Goal: Navigation & Orientation: Understand site structure

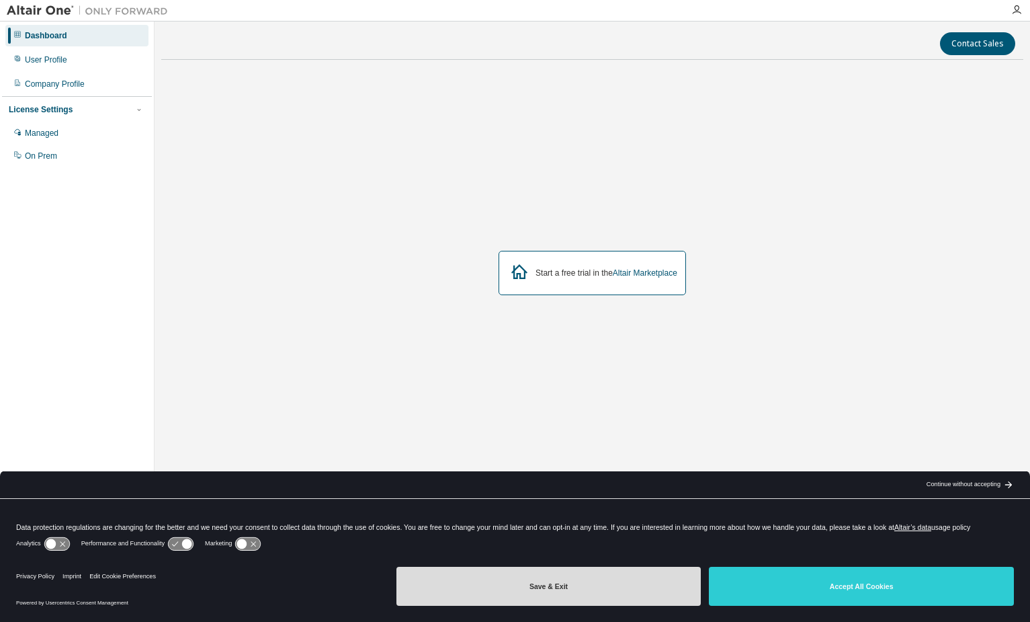
click at [571, 590] on button "Save & Exit" at bounding box center [549, 586] width 305 height 39
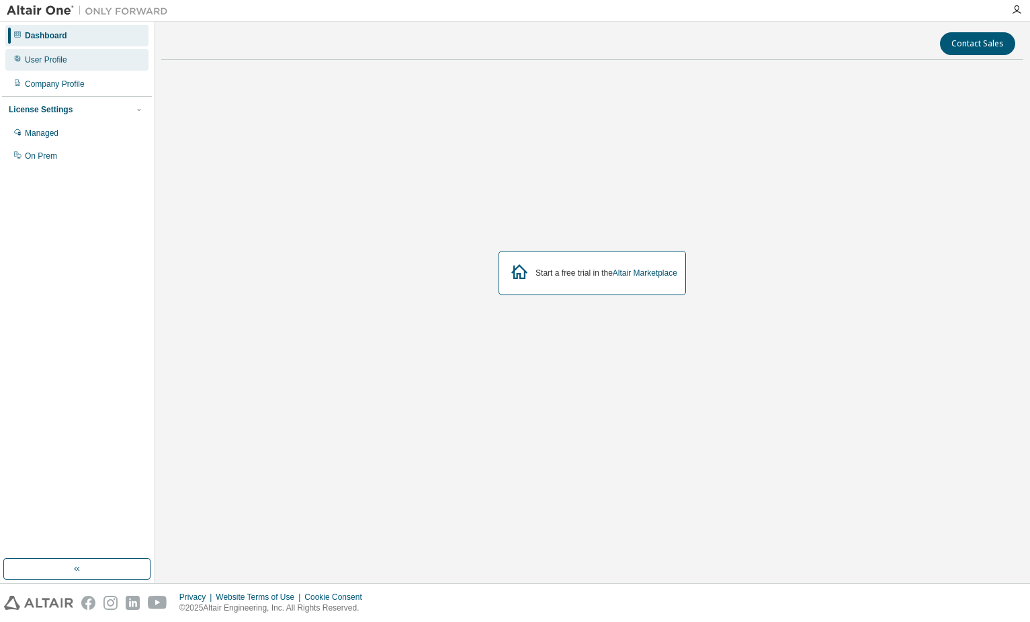
click at [67, 58] on div "User Profile" at bounding box center [76, 60] width 143 height 22
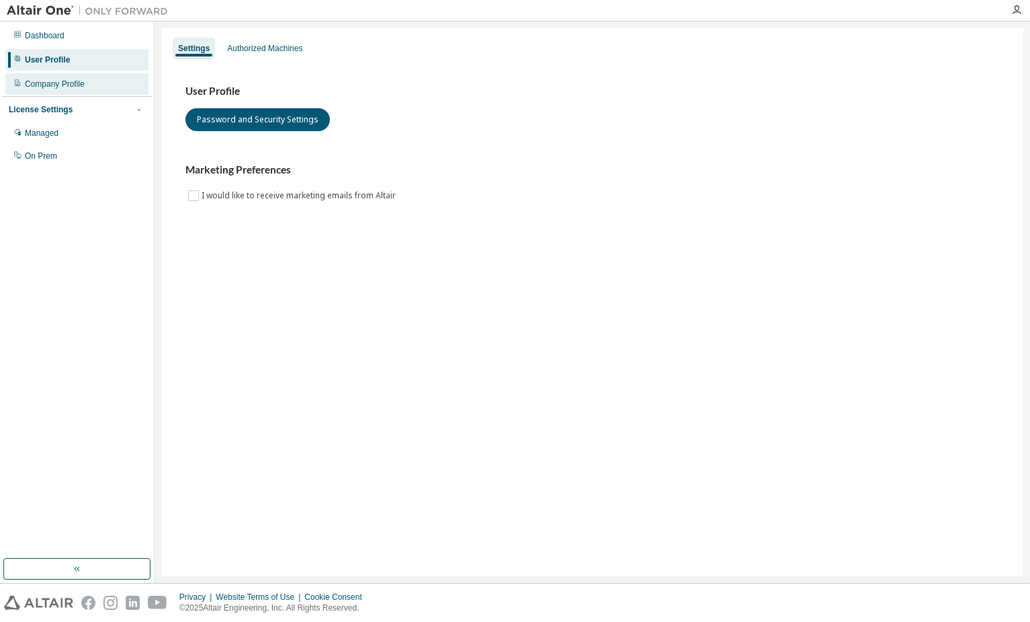
click at [67, 85] on div "Company Profile" at bounding box center [55, 84] width 60 height 11
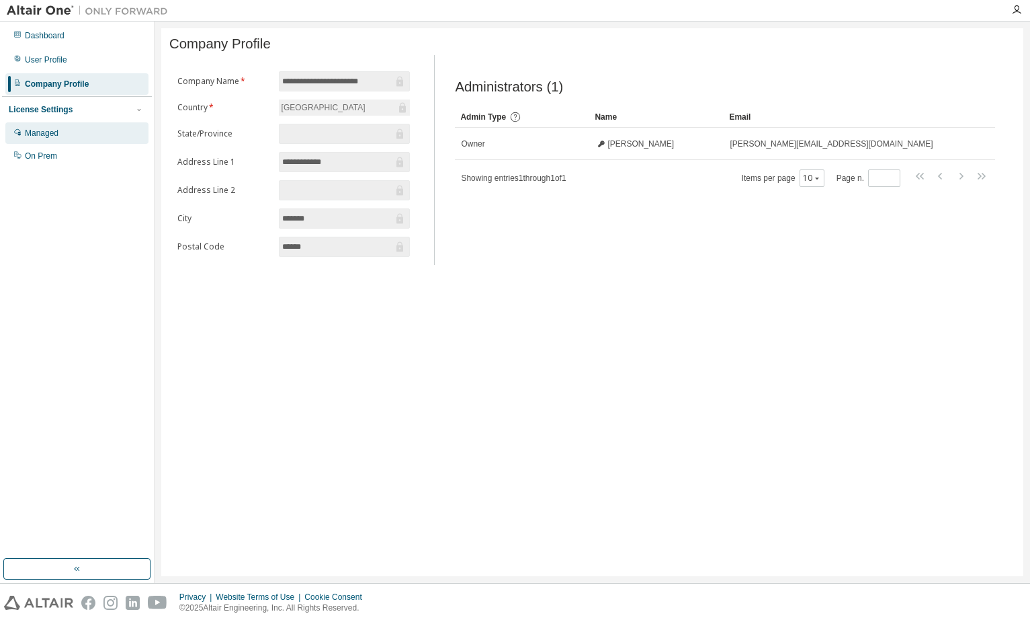
click at [58, 128] on div "Managed" at bounding box center [42, 133] width 34 height 11
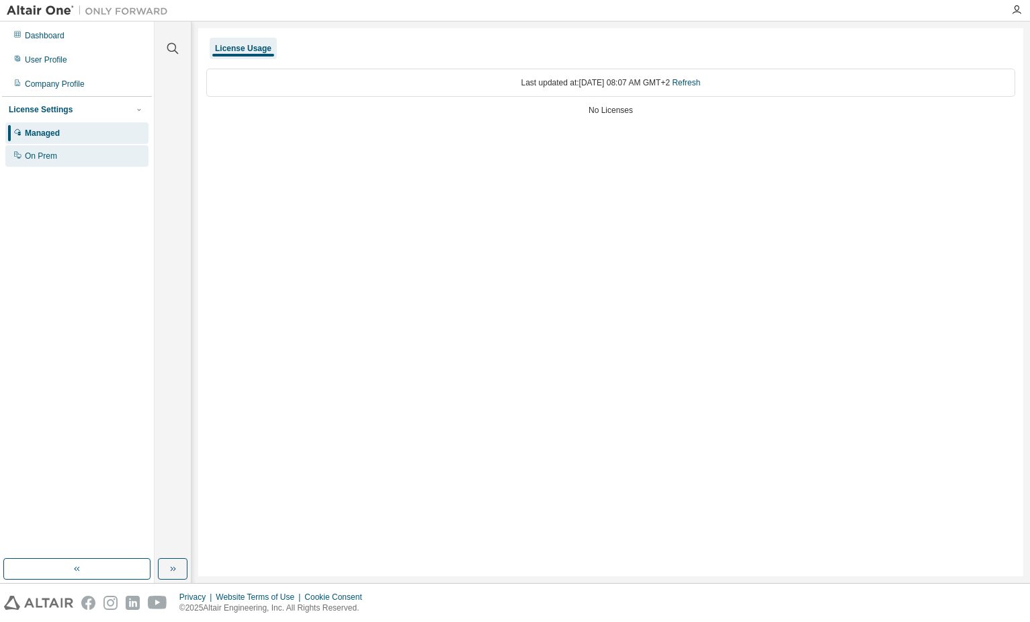
click at [61, 151] on div "On Prem" at bounding box center [76, 156] width 143 height 22
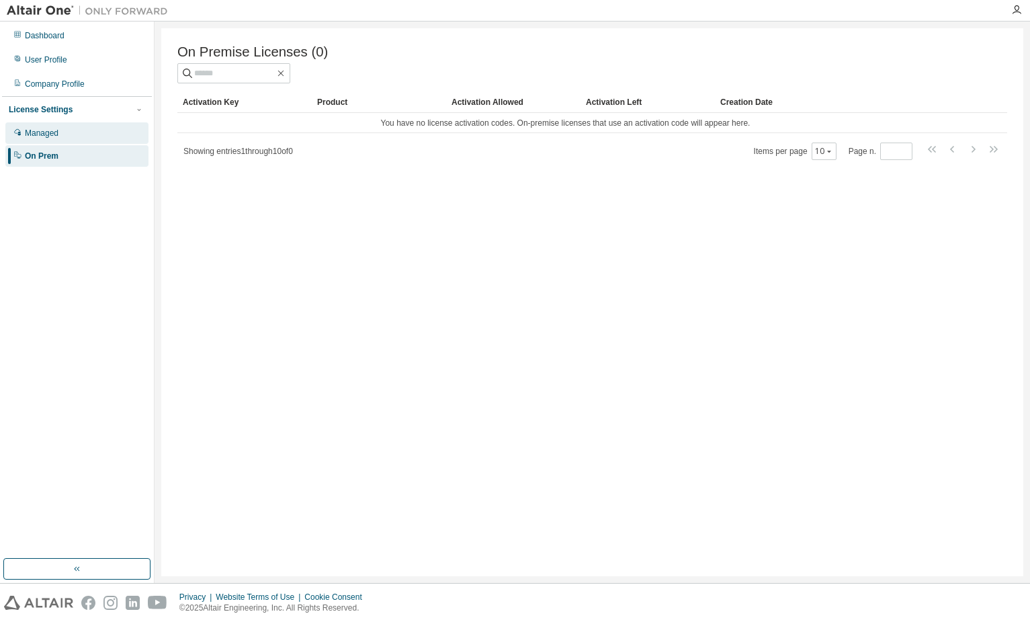
click at [63, 137] on div "Managed" at bounding box center [76, 133] width 143 height 22
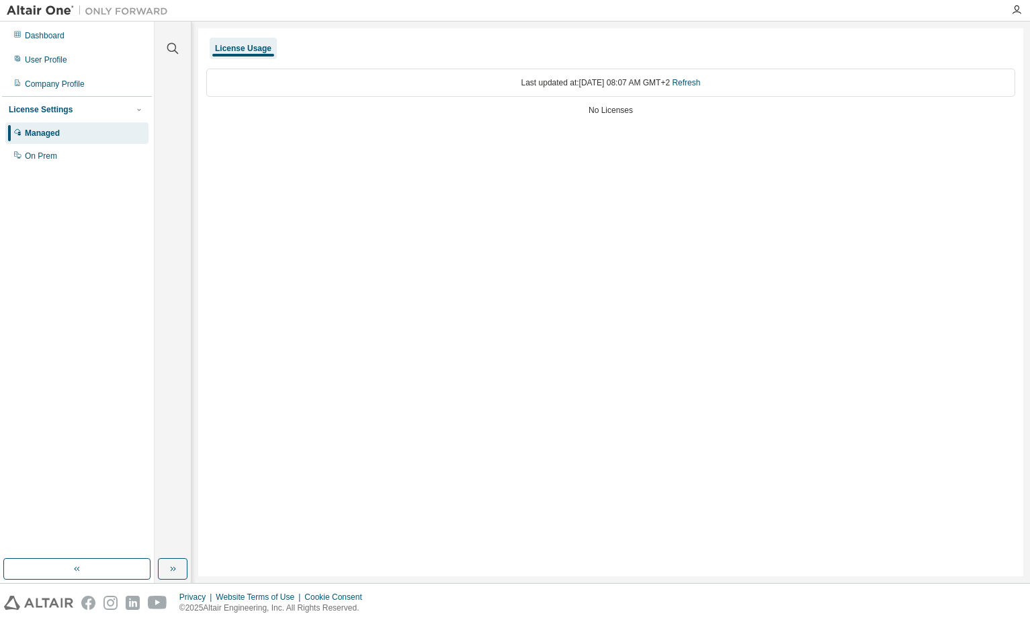
click at [69, 110] on div "License Settings" at bounding box center [77, 110] width 136 height 12
click at [71, 85] on div "Company Profile" at bounding box center [55, 84] width 60 height 11
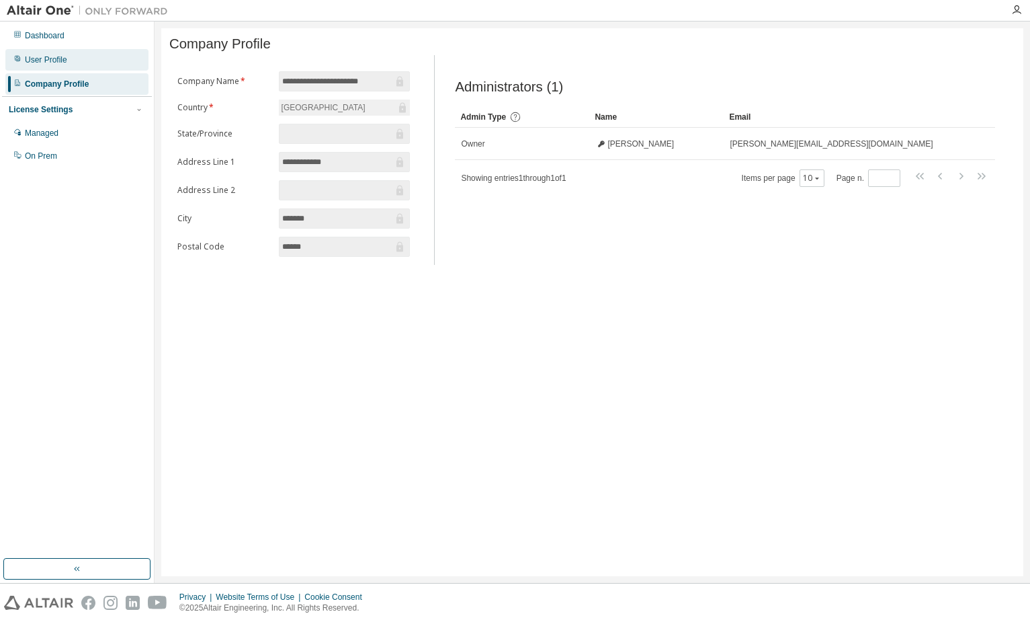
click at [63, 65] on div "User Profile" at bounding box center [46, 59] width 42 height 11
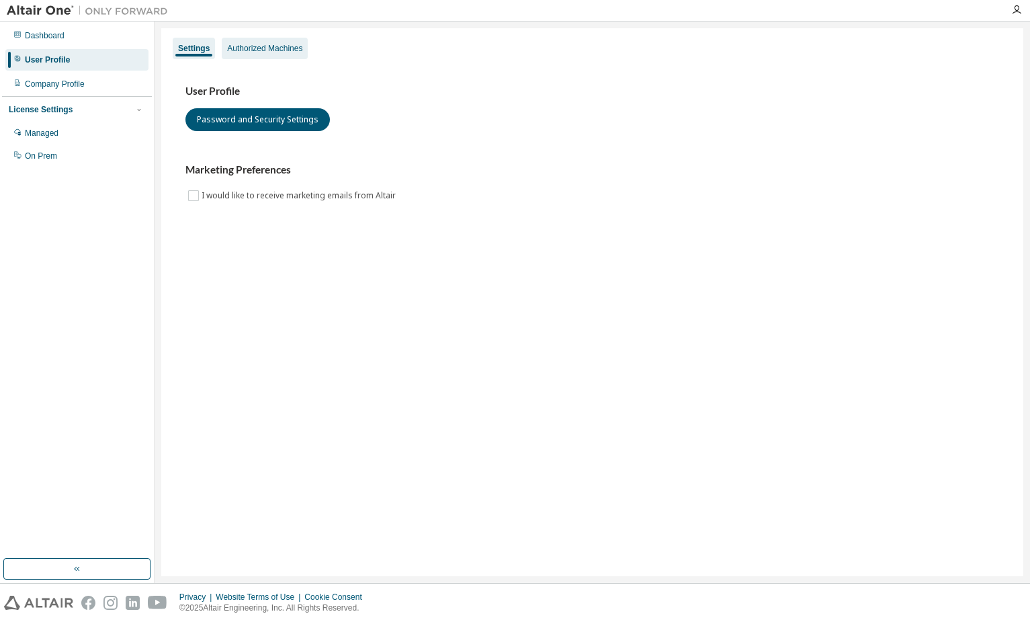
click at [266, 44] on div "Authorized Machines" at bounding box center [264, 48] width 75 height 11
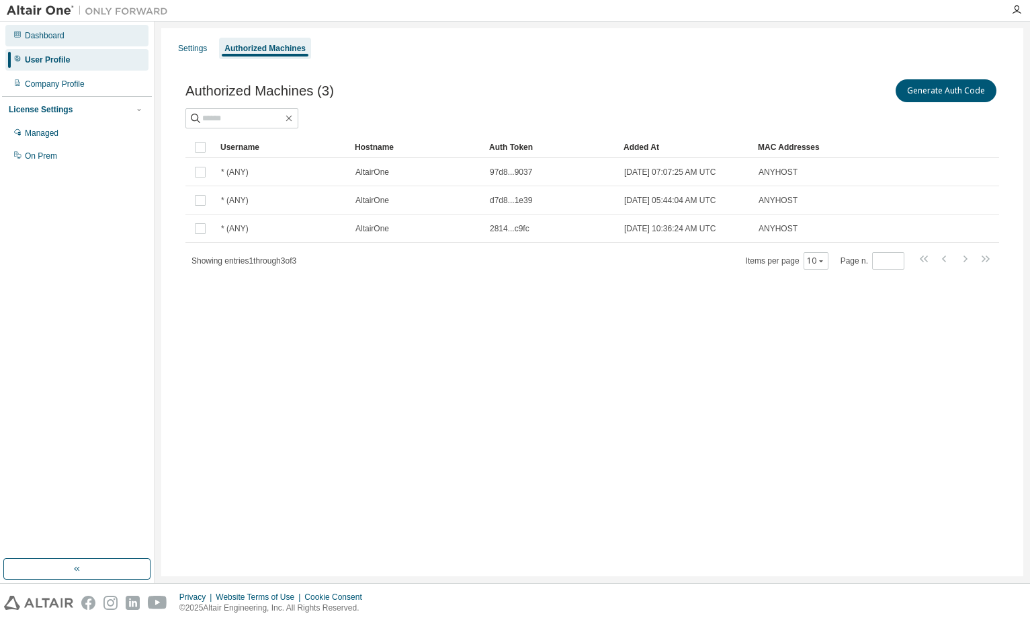
click at [59, 39] on div "Dashboard" at bounding box center [45, 35] width 40 height 11
